Goal: Entertainment & Leisure: Consume media (video, audio)

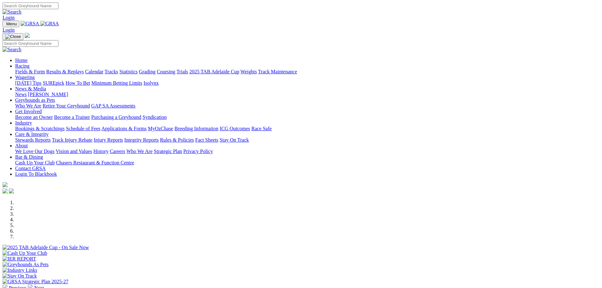
click at [84, 69] on link "Results & Replays" at bounding box center [65, 71] width 38 height 5
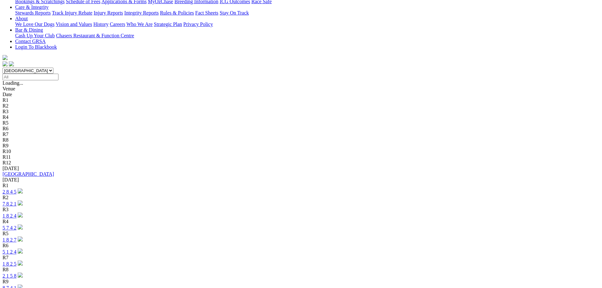
scroll to position [142, 0]
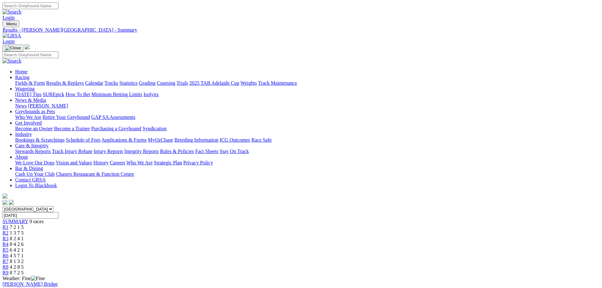
click at [9, 224] on link "R1" at bounding box center [6, 226] width 6 height 5
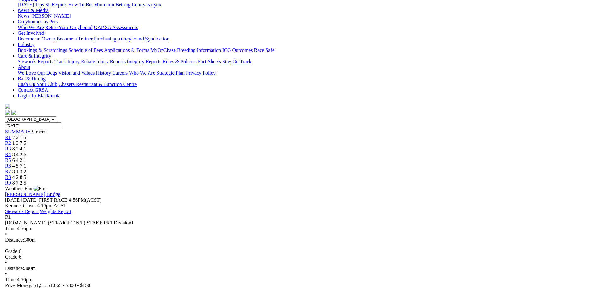
scroll to position [87, 0]
